Goal: Task Accomplishment & Management: Manage account settings

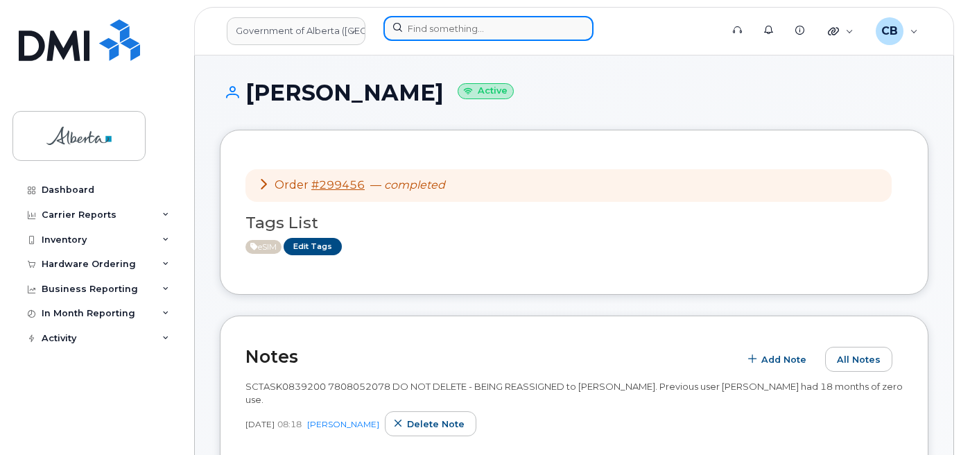
click at [443, 30] on input at bounding box center [488, 28] width 210 height 25
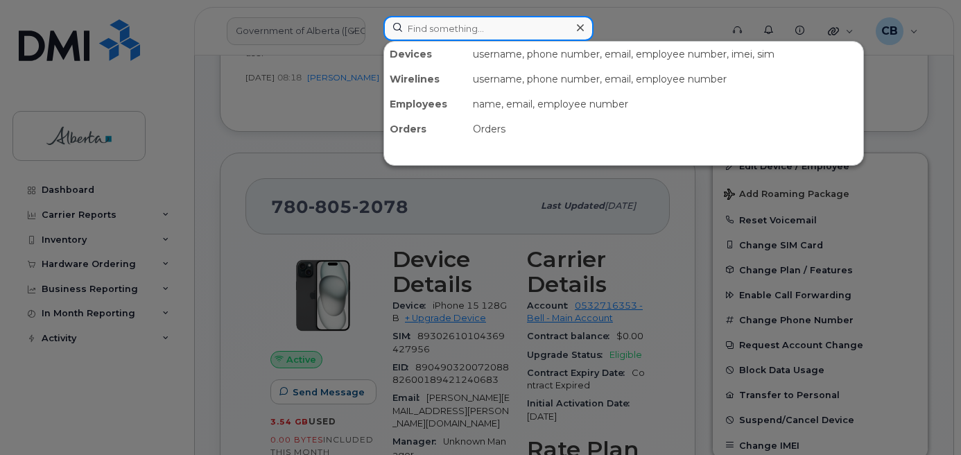
paste input "7805279400"
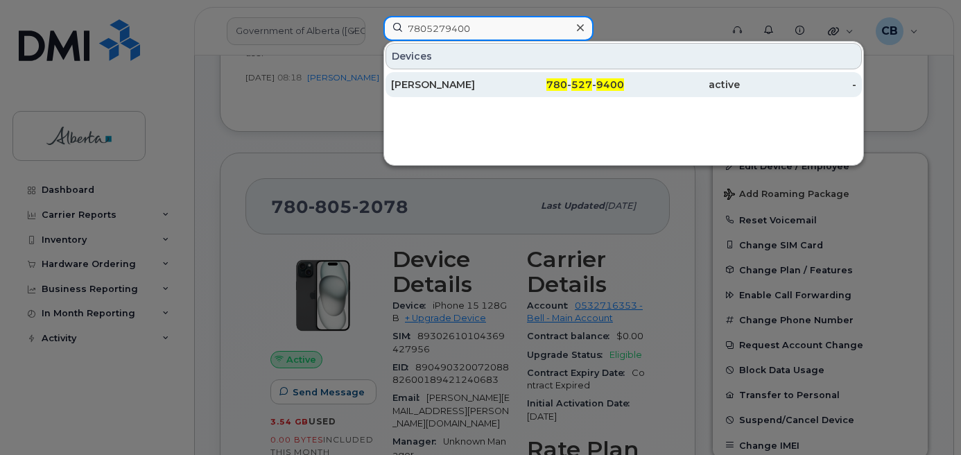
type input "7805279400"
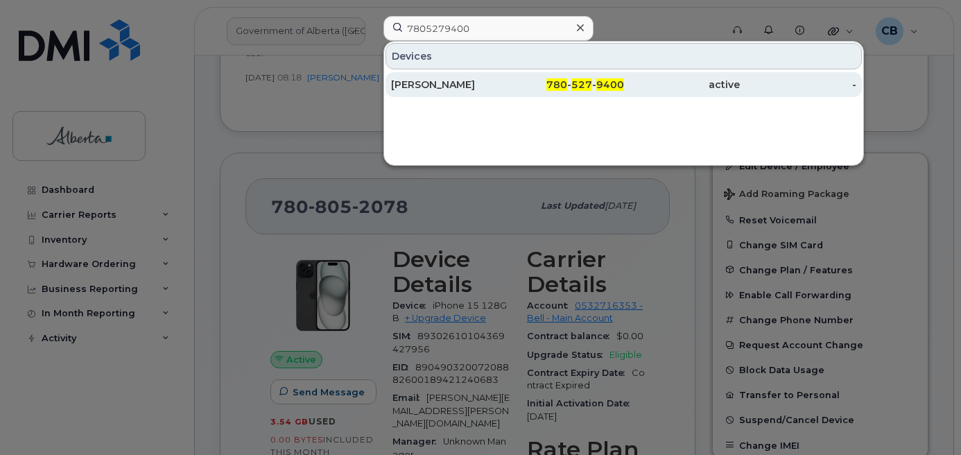
click at [426, 82] on div "[PERSON_NAME]" at bounding box center [449, 85] width 116 height 14
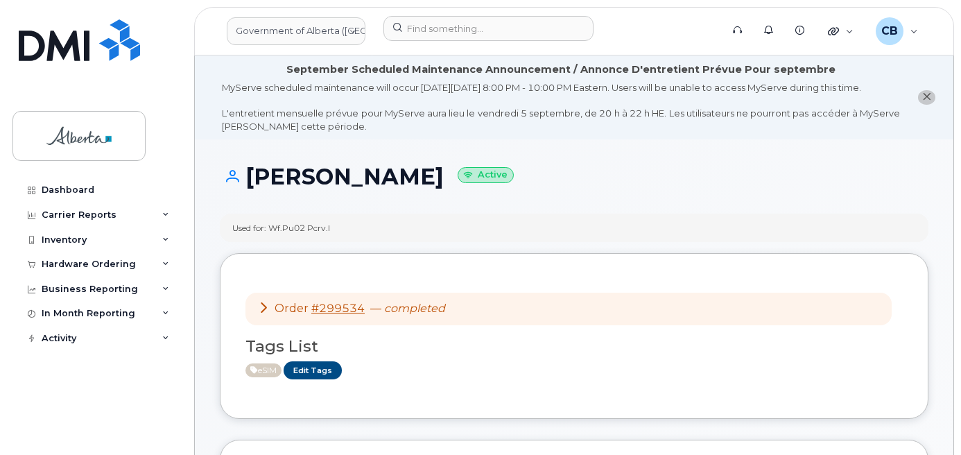
click at [923, 101] on icon "close notification" at bounding box center [926, 96] width 9 height 9
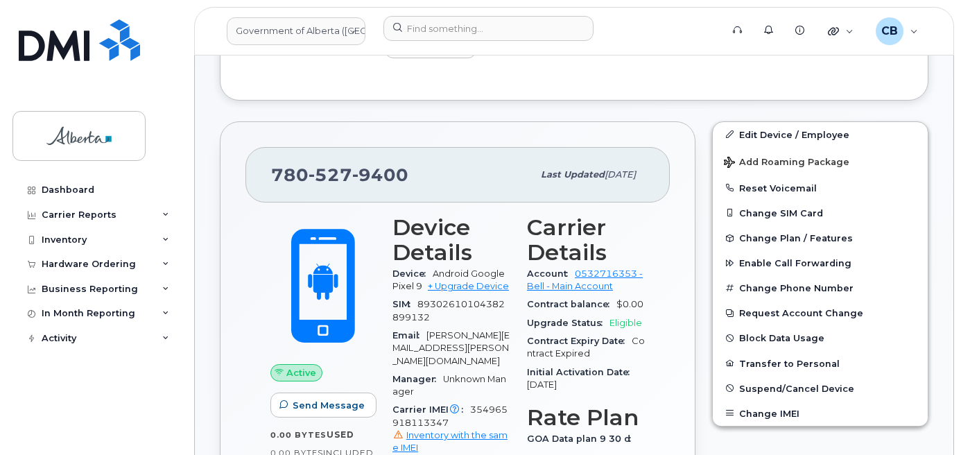
scroll to position [423, 0]
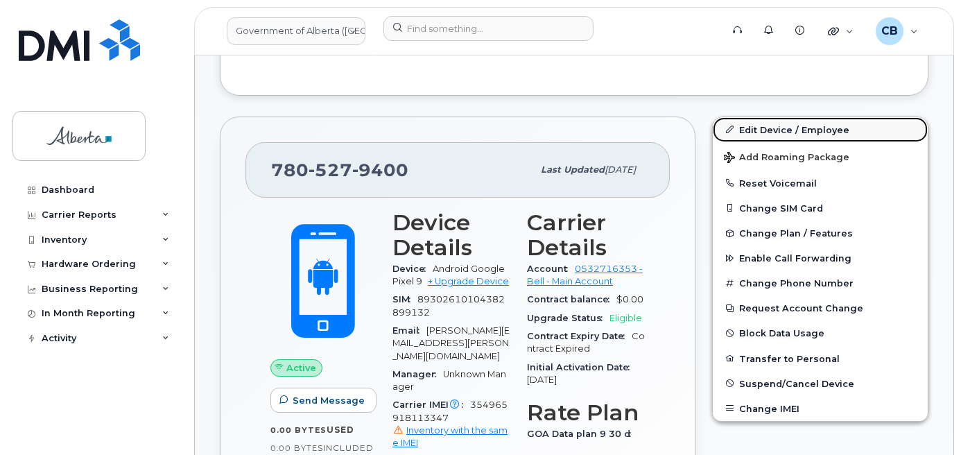
click at [783, 128] on link "Edit Device / Employee" at bounding box center [820, 129] width 215 height 25
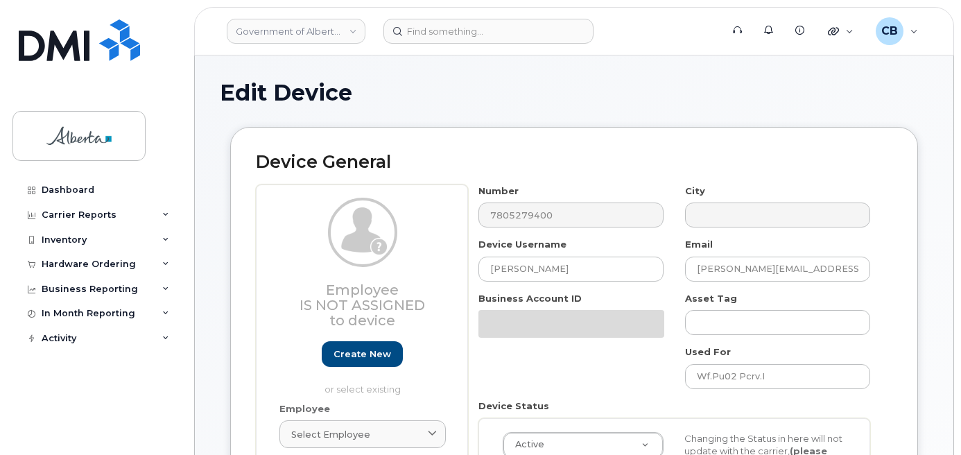
select select "4120336"
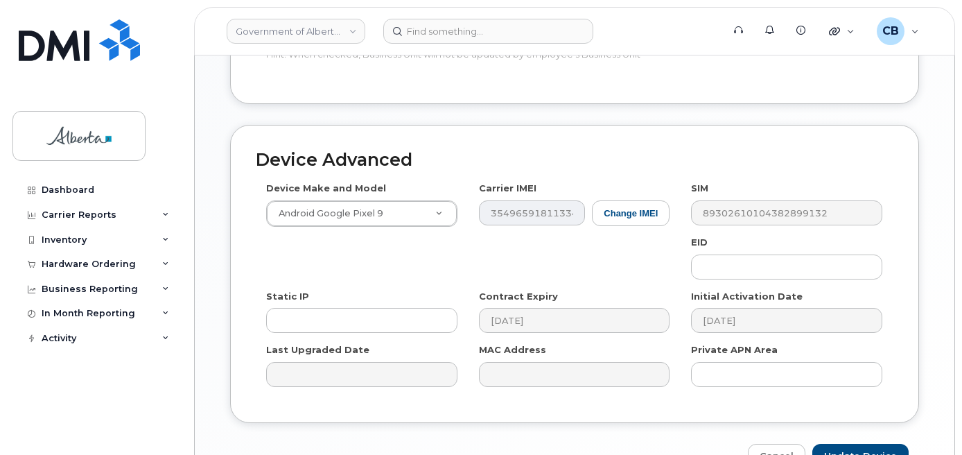
scroll to position [743, 0]
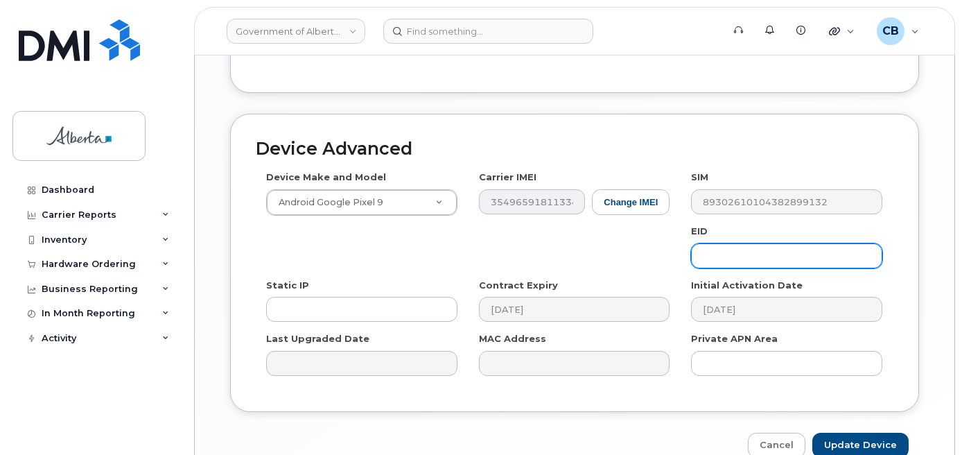
click at [749, 245] on input "text" at bounding box center [786, 255] width 191 height 25
paste input "89033023553429009100042477324968"
type input "89033023553429009100042477324968"
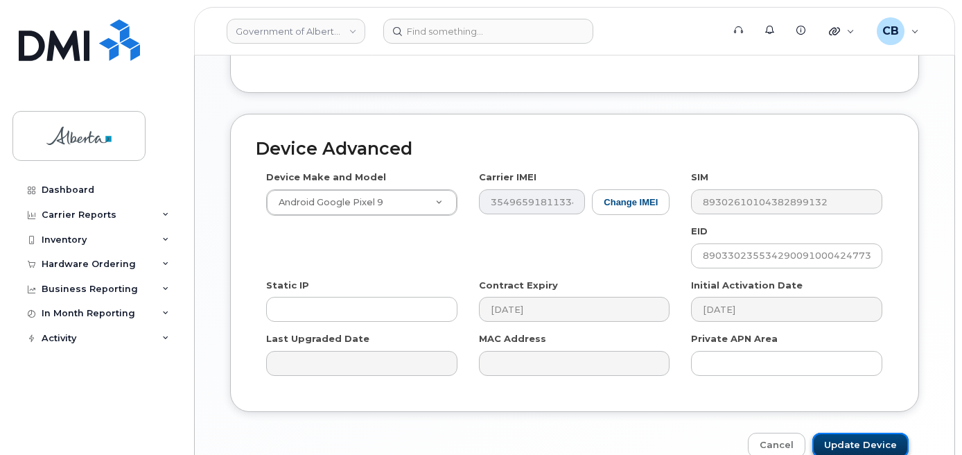
click at [861, 432] on input "Update Device" at bounding box center [860, 445] width 96 height 26
type input "Saving..."
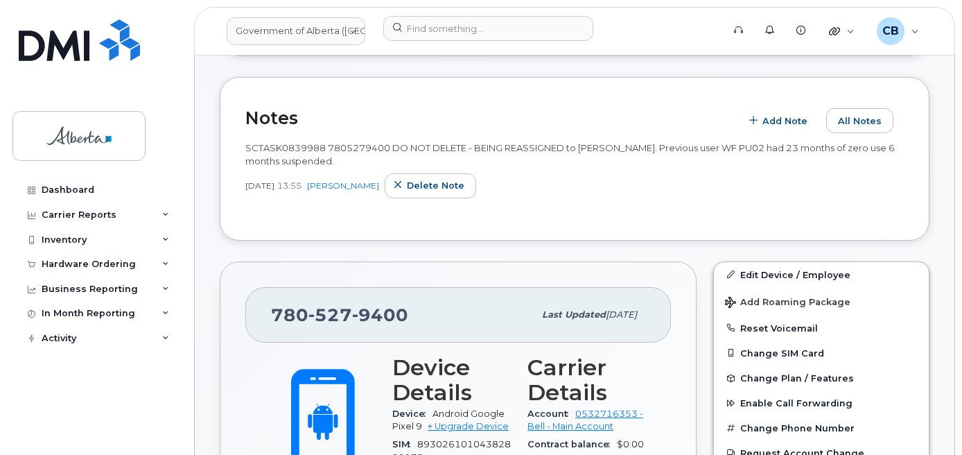
scroll to position [277, 0]
